Goal: Task Accomplishment & Management: Use online tool/utility

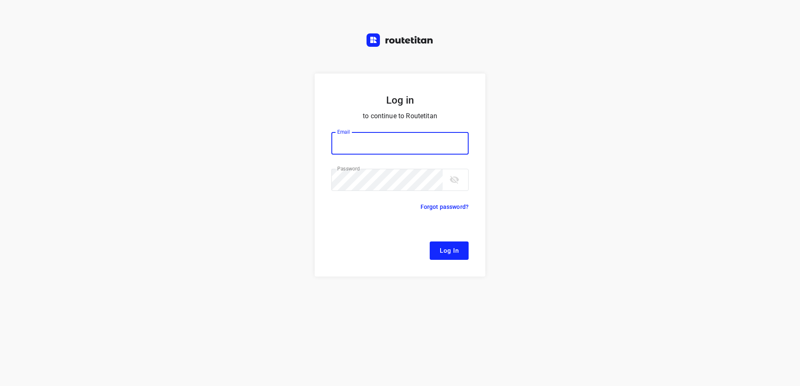
type input "[EMAIL_ADDRESS][DOMAIN_NAME]"
drag, startPoint x: 455, startPoint y: 250, endPoint x: 319, endPoint y: 151, distance: 167.7
click at [455, 249] on span "Log In" at bounding box center [449, 251] width 19 height 11
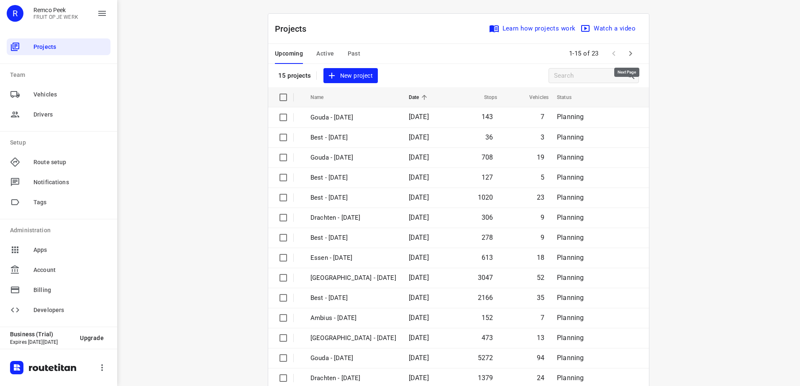
click at [623, 48] on button "button" at bounding box center [630, 53] width 17 height 17
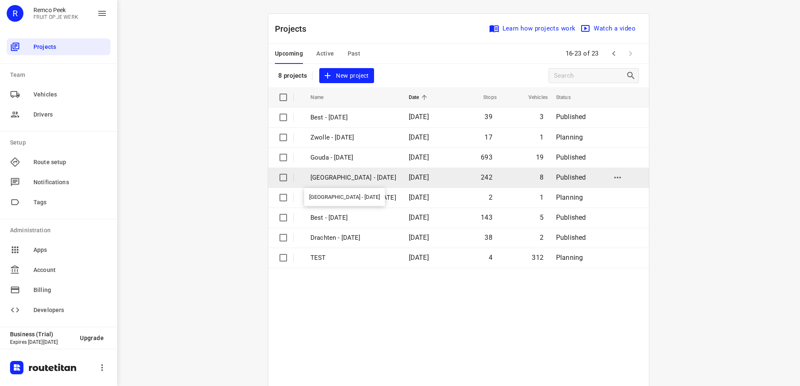
click at [352, 177] on p "[GEOGRAPHIC_DATA] - [DATE]" at bounding box center [353, 178] width 86 height 10
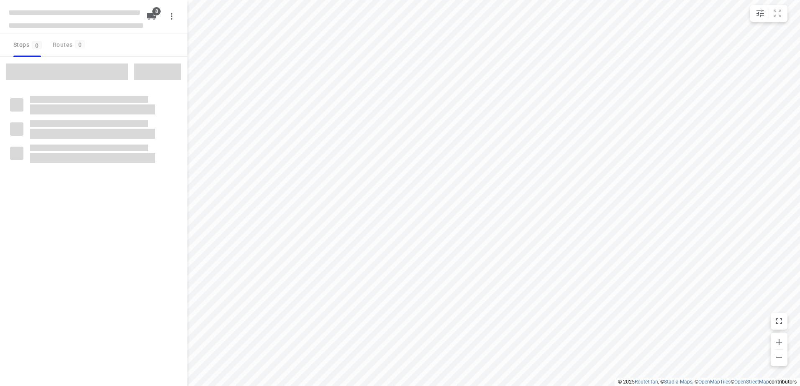
checkbox input "true"
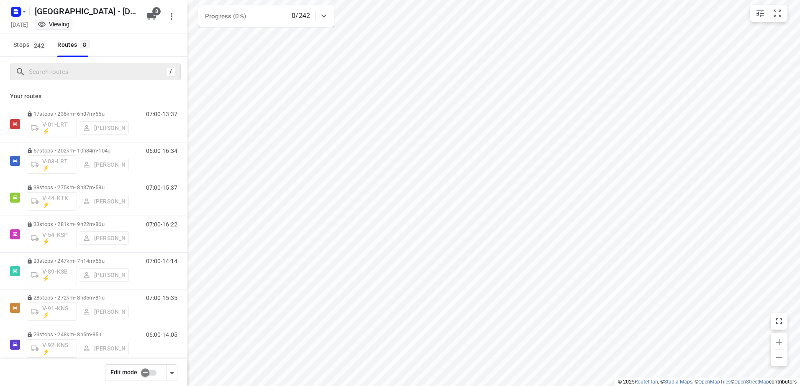
click at [101, 64] on div "/" at bounding box center [95, 72] width 171 height 17
click at [110, 67] on input "Search routes" at bounding box center [104, 72] width 151 height 13
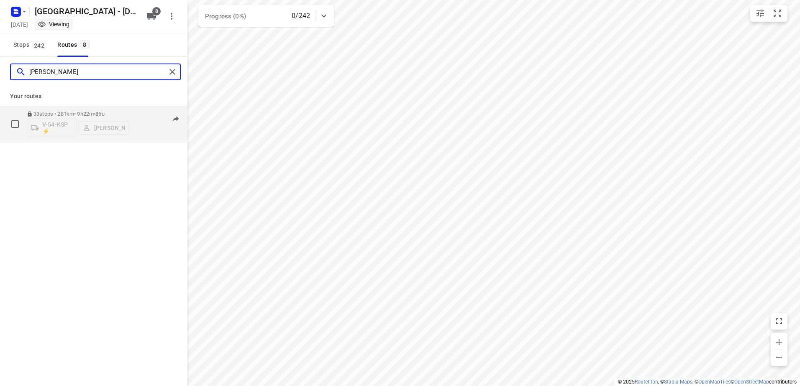
type input "Kim"
click at [124, 112] on p "33 stops • 281km • 9h22m • 86u" at bounding box center [78, 114] width 102 height 6
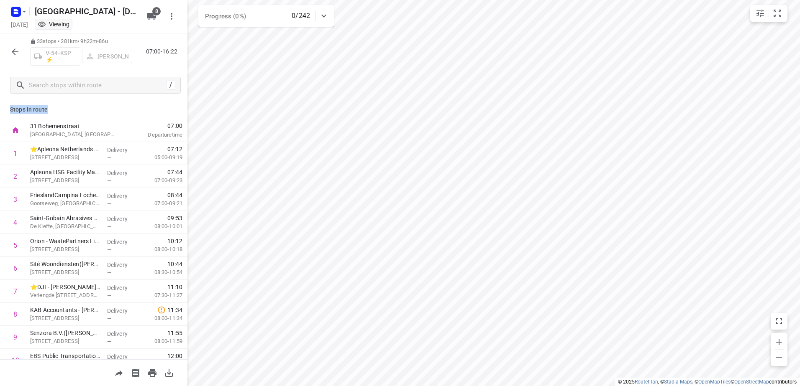
drag, startPoint x: 46, startPoint y: 105, endPoint x: 5, endPoint y: 111, distance: 42.3
click at [5, 111] on div "Stops in route 31 Bohemenstraat Zwolle, Netherlands 07:00 Departure time 1 ⭐Apl…" at bounding box center [93, 229] width 187 height 259
drag, startPoint x: 5, startPoint y: 111, endPoint x: 56, endPoint y: 107, distance: 52.0
click at [56, 107] on p "Stops in route" at bounding box center [93, 109] width 167 height 9
drag, startPoint x: 146, startPoint y: 51, endPoint x: 177, endPoint y: 52, distance: 30.2
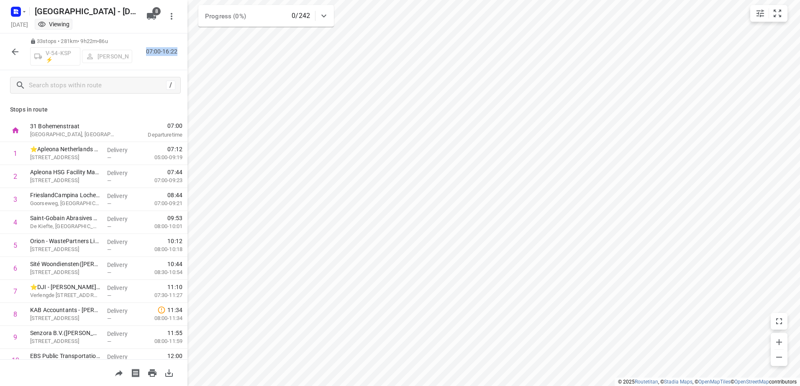
click at [177, 52] on p "07:00-16:22" at bounding box center [163, 51] width 35 height 9
drag, startPoint x: 47, startPoint y: 106, endPoint x: 3, endPoint y: 103, distance: 43.6
click at [3, 103] on div "Stops in route 31 Bohemenstraat Zwolle, Netherlands 07:00 Departure time 1 ⭐Apl…" at bounding box center [93, 229] width 187 height 259
drag, startPoint x: 3, startPoint y: 103, endPoint x: 33, endPoint y: 103, distance: 29.3
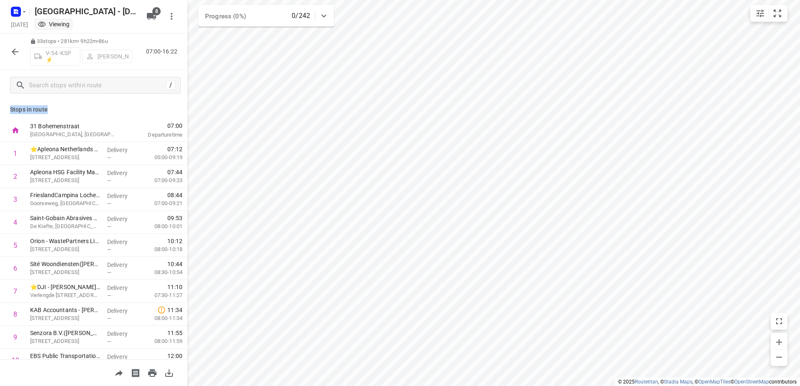
click at [33, 103] on div "Stops in route 31 Bohemenstraat Zwolle, Netherlands 07:00 Departure time 1 ⭐Apl…" at bounding box center [93, 229] width 187 height 259
drag, startPoint x: 157, startPoint y: 123, endPoint x: 169, endPoint y: 123, distance: 11.7
click at [169, 123] on span "07:00" at bounding box center [154, 126] width 55 height 8
drag, startPoint x: 169, startPoint y: 123, endPoint x: 133, endPoint y: 122, distance: 36.4
click at [133, 122] on span "07:00" at bounding box center [154, 126] width 55 height 8
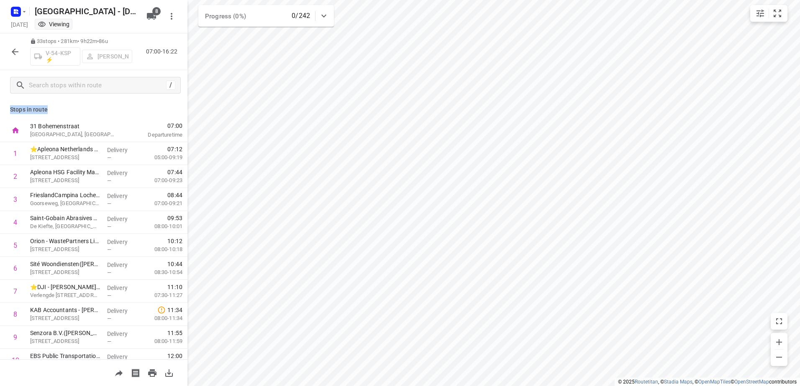
drag, startPoint x: 49, startPoint y: 110, endPoint x: 7, endPoint y: 110, distance: 41.8
click at [7, 110] on div "Stops in route 31 Bohemenstraat Zwolle, Netherlands 07:00 Departure time 1 ⭐Apl…" at bounding box center [93, 229] width 187 height 259
drag, startPoint x: 7, startPoint y: 110, endPoint x: 41, endPoint y: 108, distance: 33.9
click at [41, 108] on p "Stops in route" at bounding box center [93, 109] width 167 height 9
drag, startPoint x: 52, startPoint y: 109, endPoint x: 9, endPoint y: 108, distance: 42.7
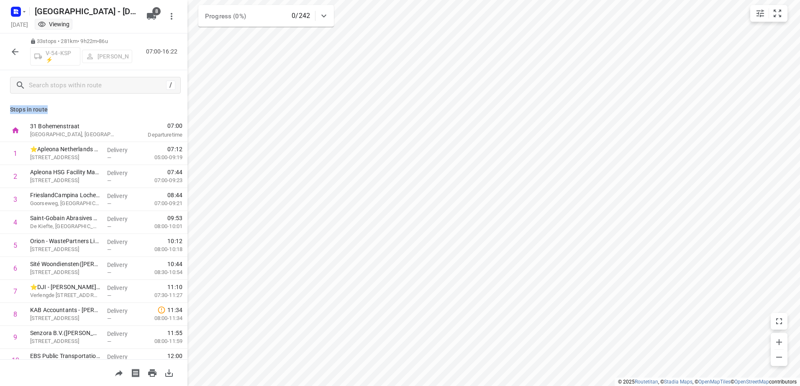
click at [9, 108] on div "Stops in route 31 Bohemenstraat Zwolle, Netherlands 07:00 Departure time 1 ⭐Apl…" at bounding box center [93, 229] width 187 height 259
drag, startPoint x: 9, startPoint y: 108, endPoint x: 44, endPoint y: 108, distance: 35.1
click at [40, 106] on p "Stops in route" at bounding box center [93, 109] width 167 height 9
drag, startPoint x: 51, startPoint y: 109, endPoint x: 9, endPoint y: 108, distance: 42.3
click at [9, 108] on div "Stops in route 31 Bohemenstraat Zwolle, Netherlands 07:00 Departure time 1 ⭐Apl…" at bounding box center [93, 229] width 187 height 259
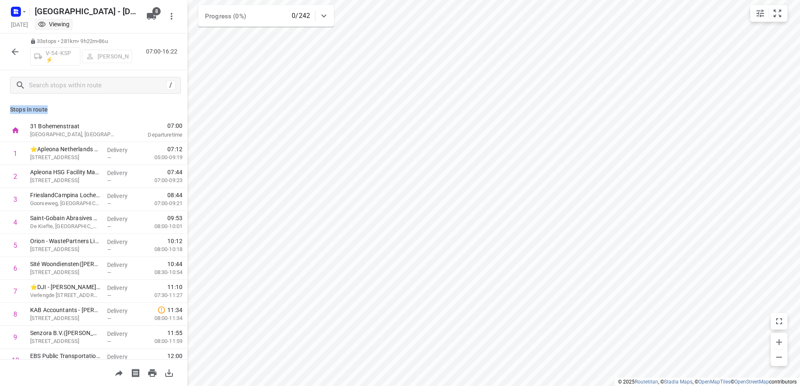
drag, startPoint x: 9, startPoint y: 108, endPoint x: 31, endPoint y: 107, distance: 21.8
click at [31, 107] on p "Stops in route" at bounding box center [93, 109] width 167 height 9
click at [18, 55] on icon "button" at bounding box center [15, 52] width 10 height 10
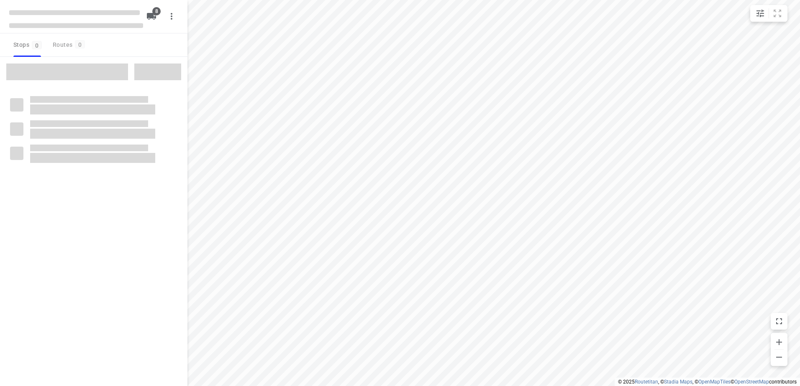
checkbox input "true"
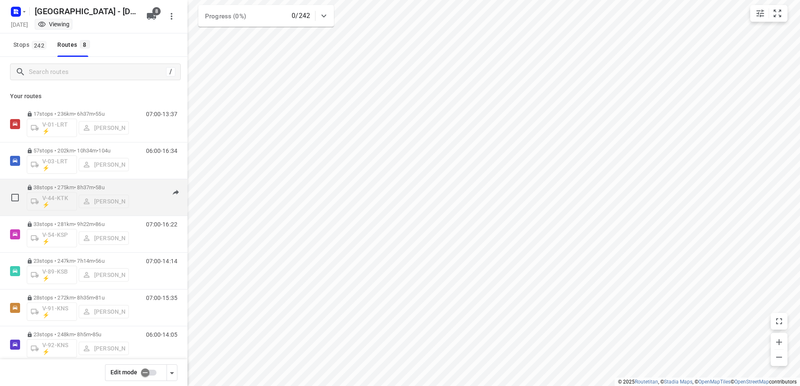
scroll to position [42, 0]
